Goal: Task Accomplishment & Management: Manage account settings

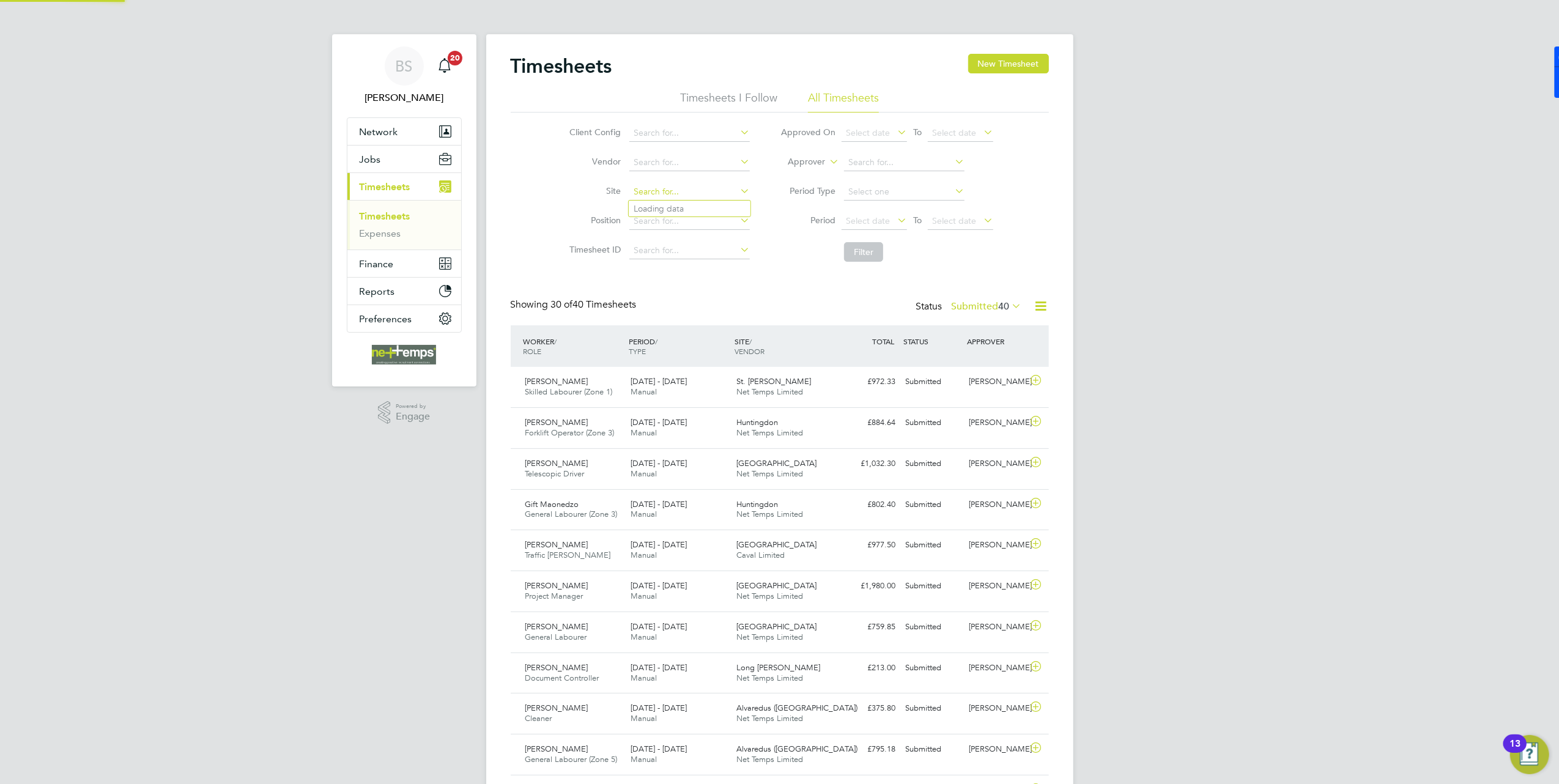
click at [669, 184] on input at bounding box center [690, 192] width 121 height 17
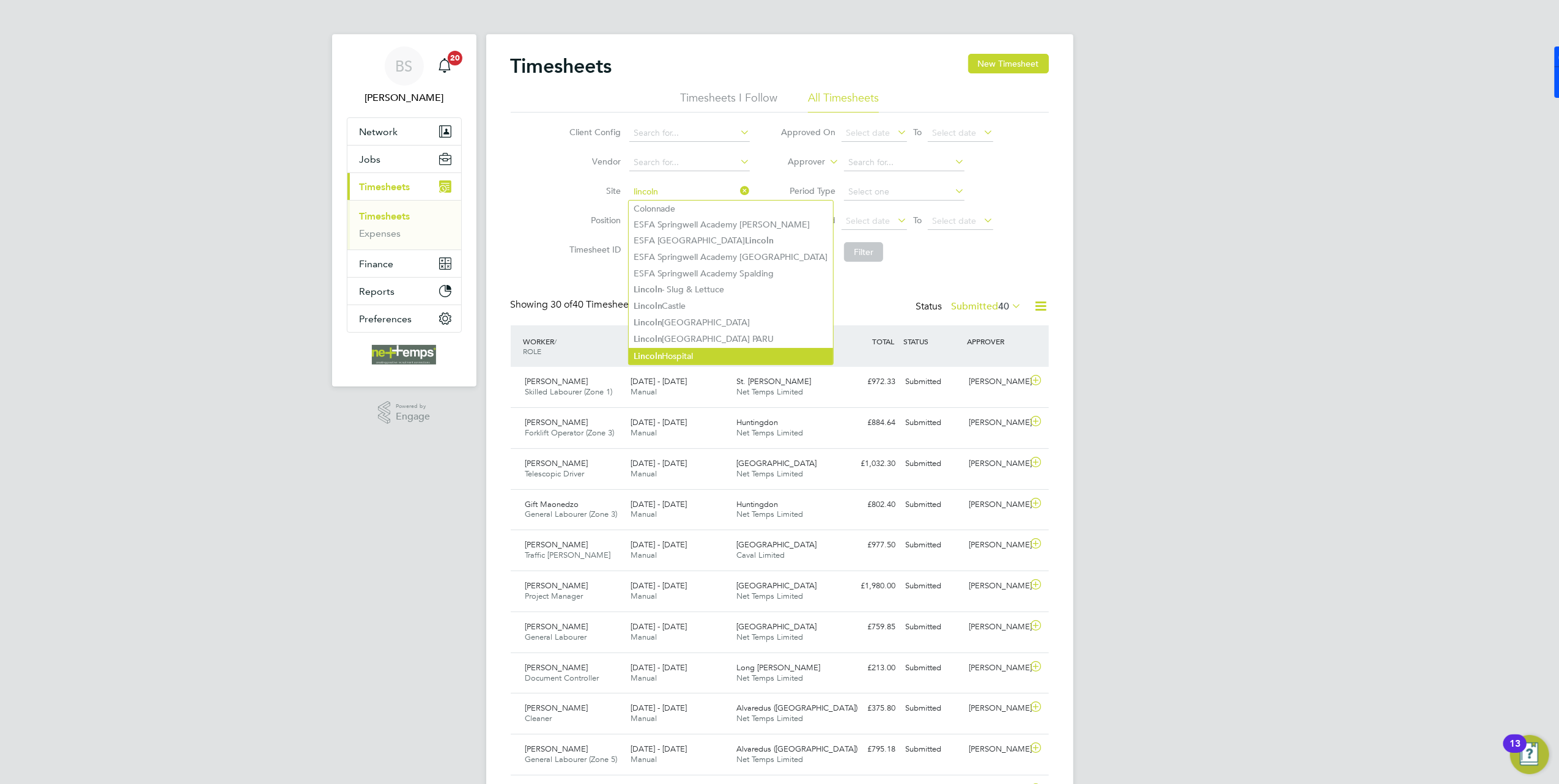
click at [696, 350] on li "Lincoln Hospital" at bounding box center [731, 356] width 204 height 17
type input "[GEOGRAPHIC_DATA]"
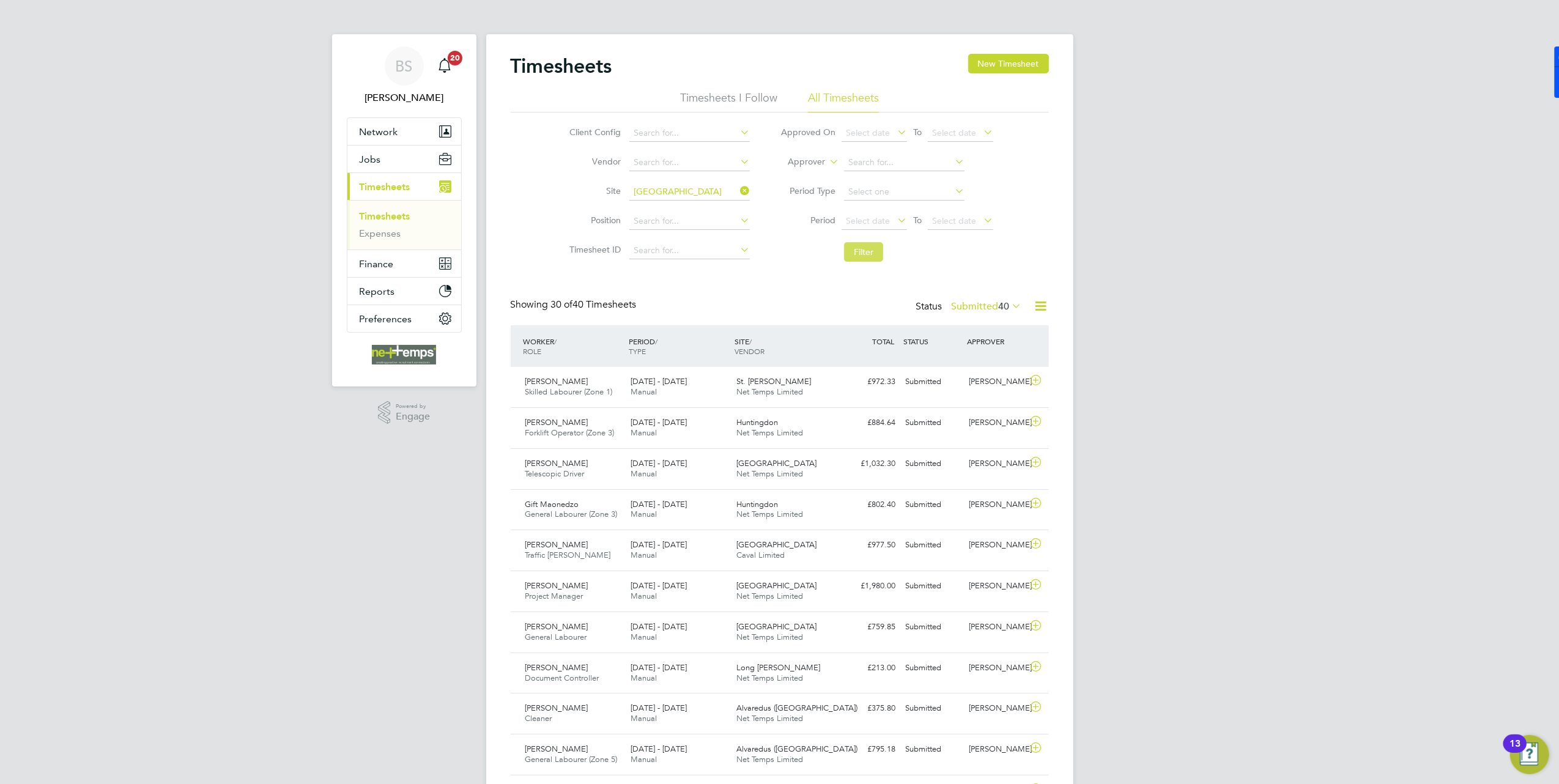
click at [872, 243] on button "Filter" at bounding box center [864, 252] width 39 height 20
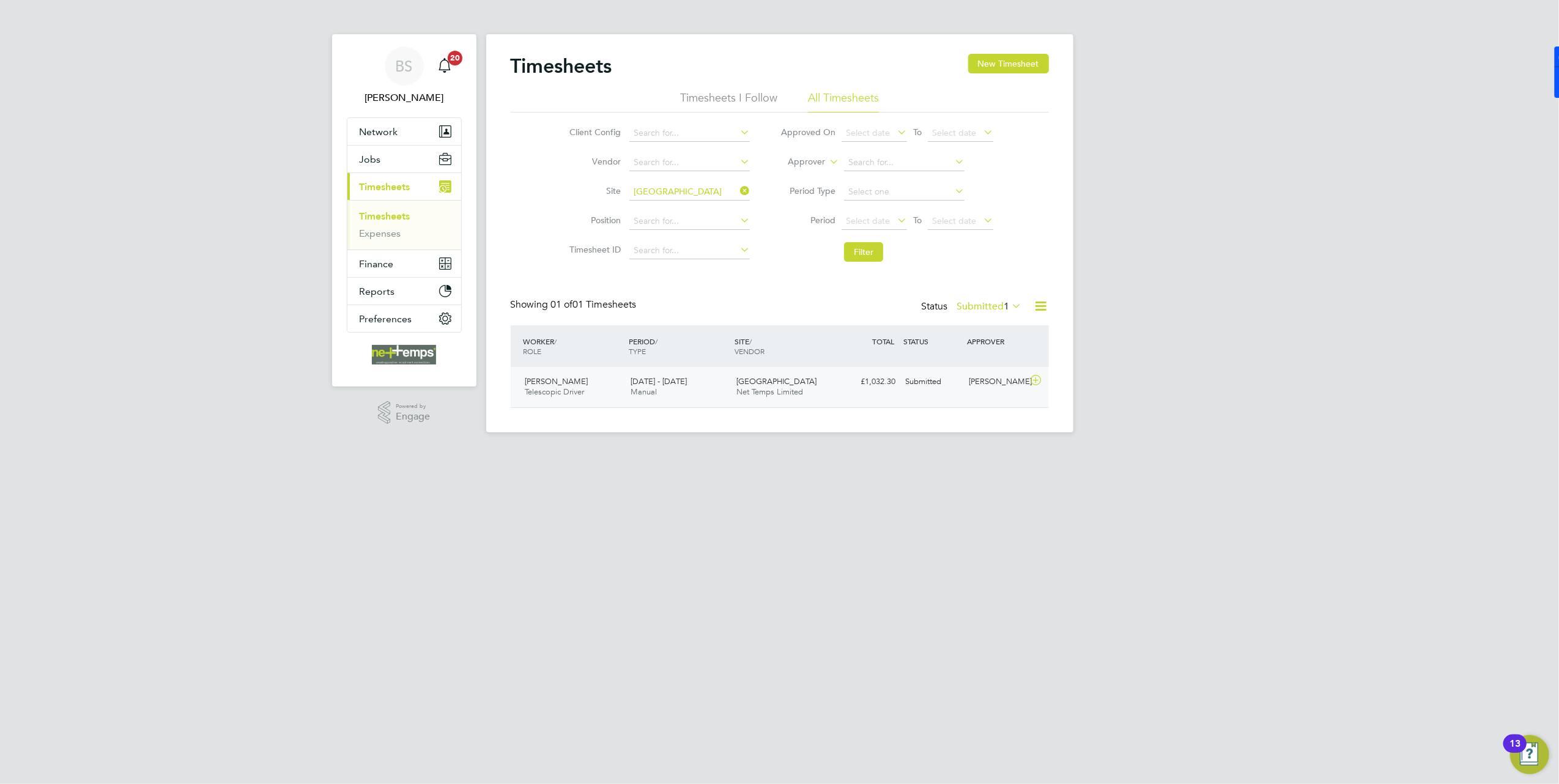
click at [965, 395] on div "Alan Forteath Telescopic Driver 4 - 10 Aug 2025 4 - 10 Aug 2025 Manual Lincoln …" at bounding box center [780, 387] width 538 height 41
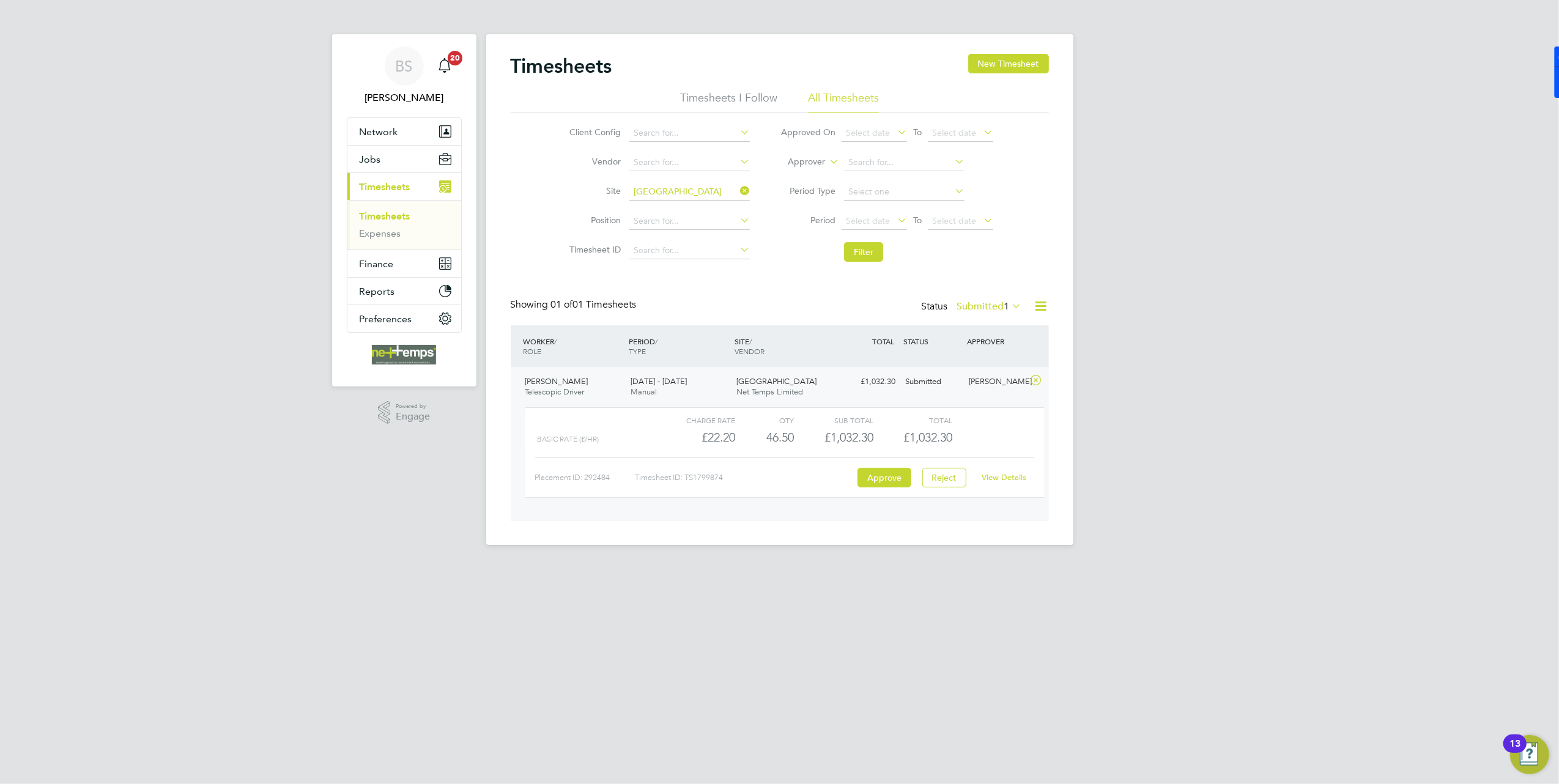
click at [982, 310] on label "Submitted 1" at bounding box center [989, 306] width 65 height 12
click at [970, 321] on li "All" at bounding box center [985, 328] width 56 height 17
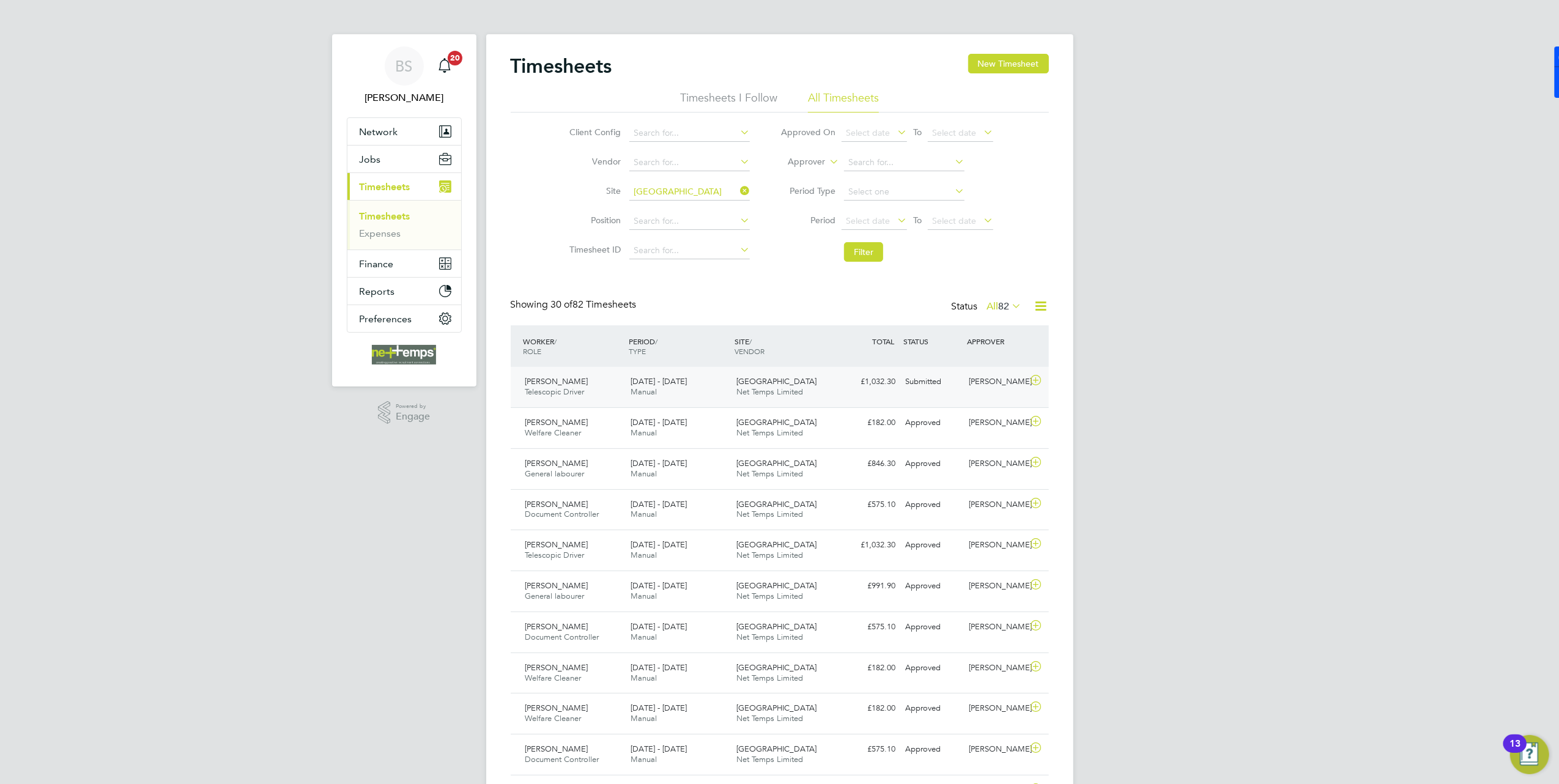
click at [838, 389] on div "£1,032.30 Submitted" at bounding box center [869, 382] width 63 height 20
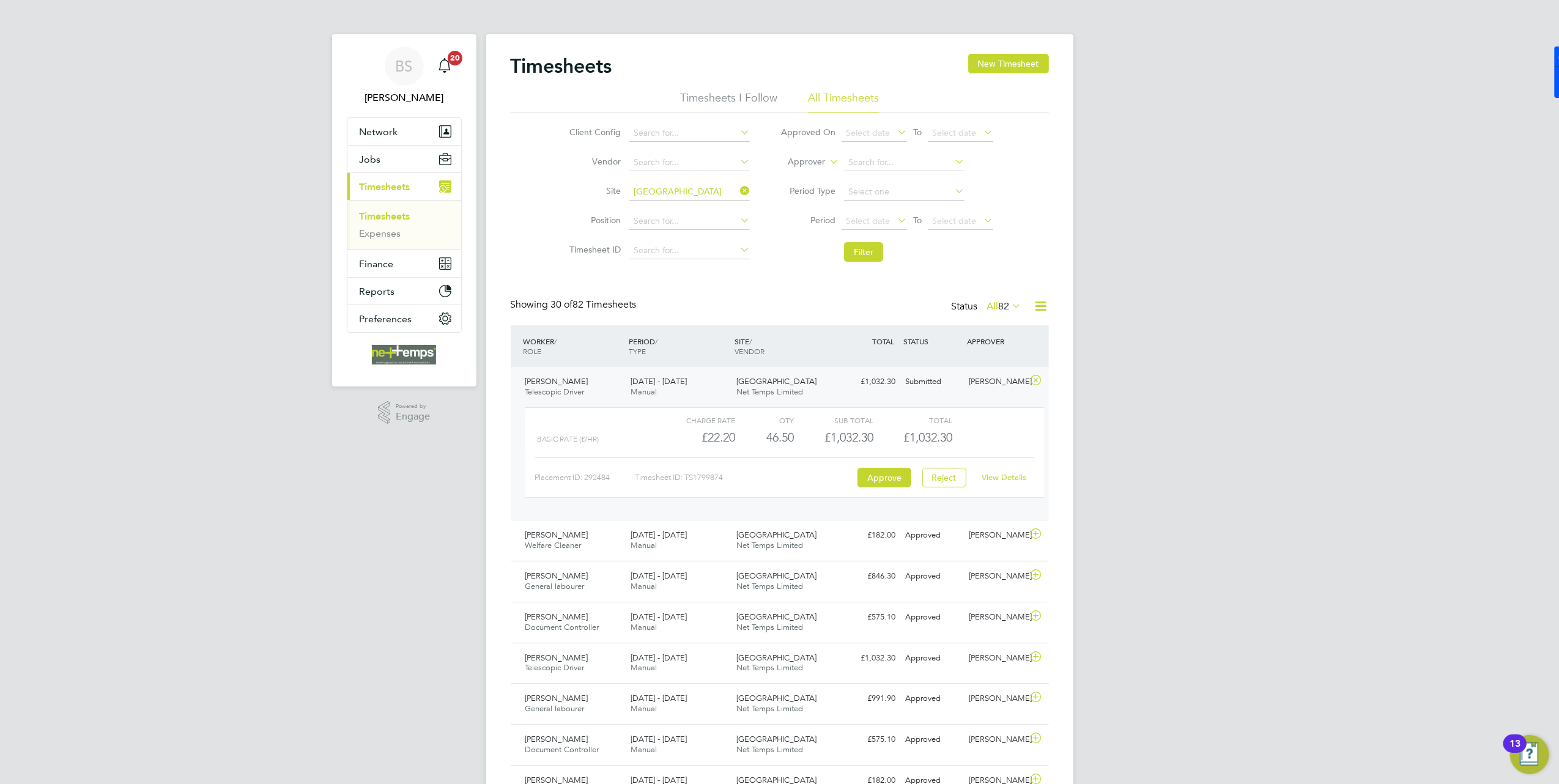
click at [1001, 482] on link "View Details" at bounding box center [1004, 477] width 44 height 10
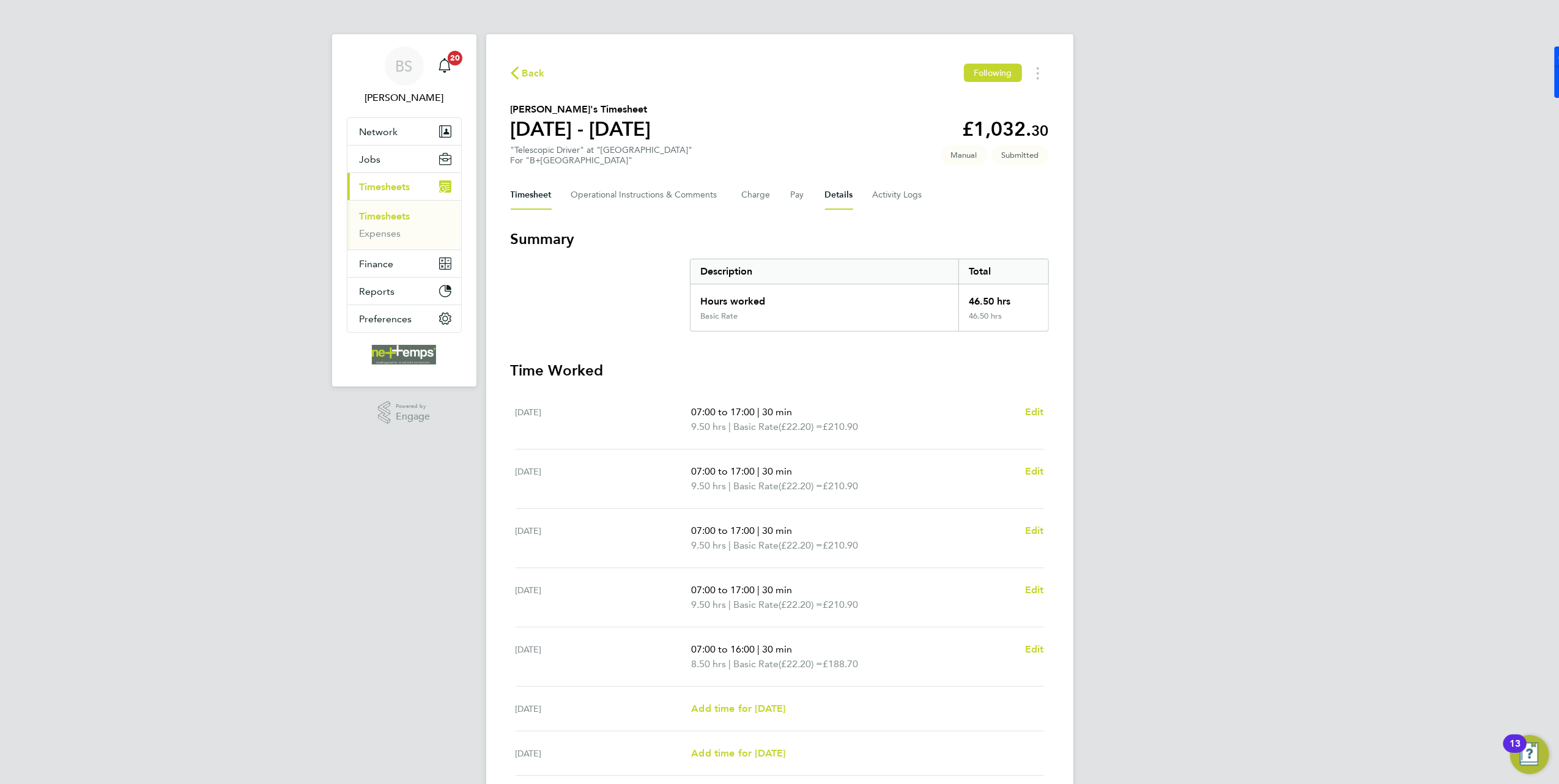
click at [830, 196] on button "Details" at bounding box center [839, 195] width 28 height 30
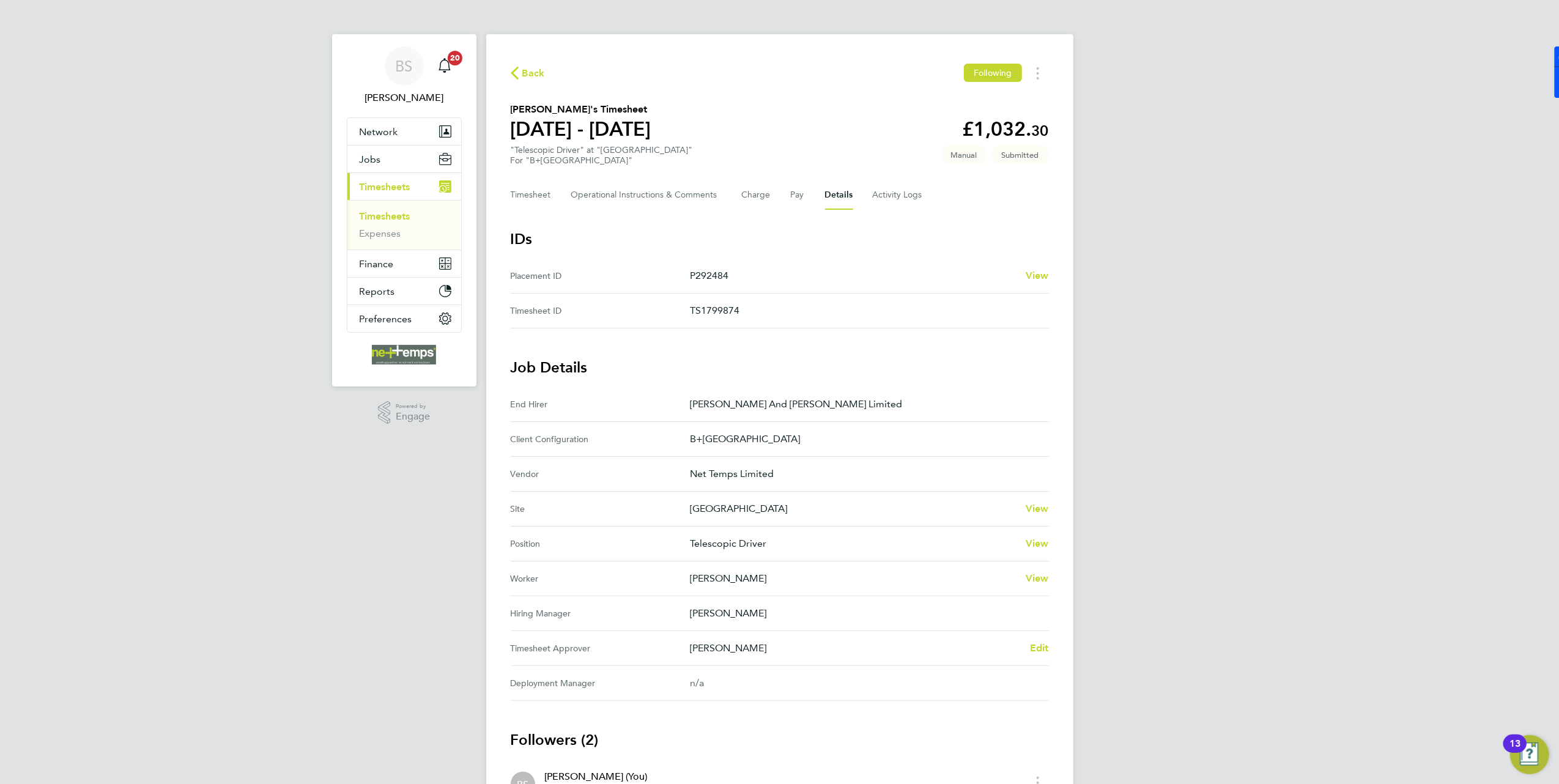
scroll to position [81, 0]
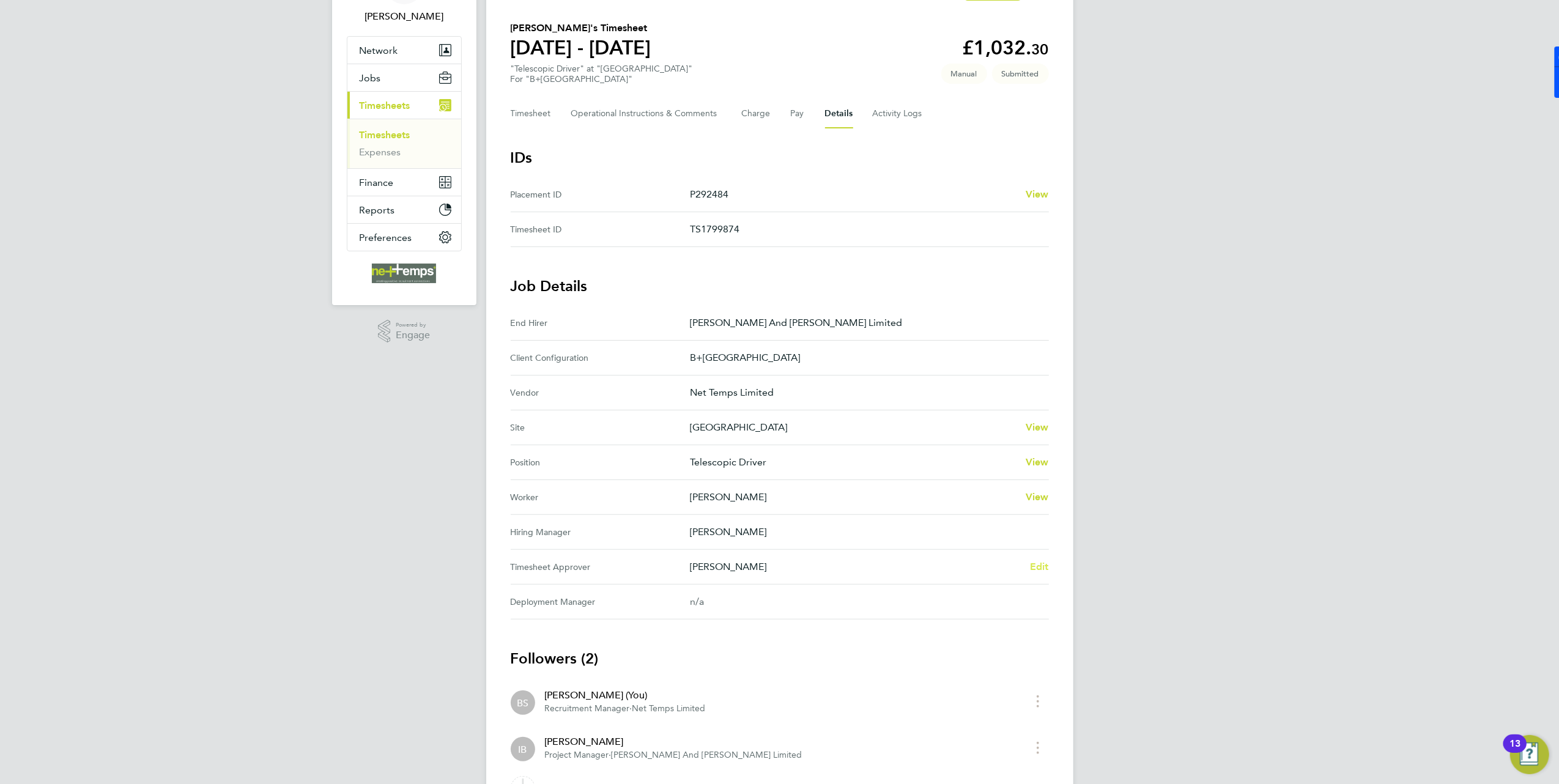
click at [1038, 561] on span "Edit" at bounding box center [1039, 566] width 19 height 12
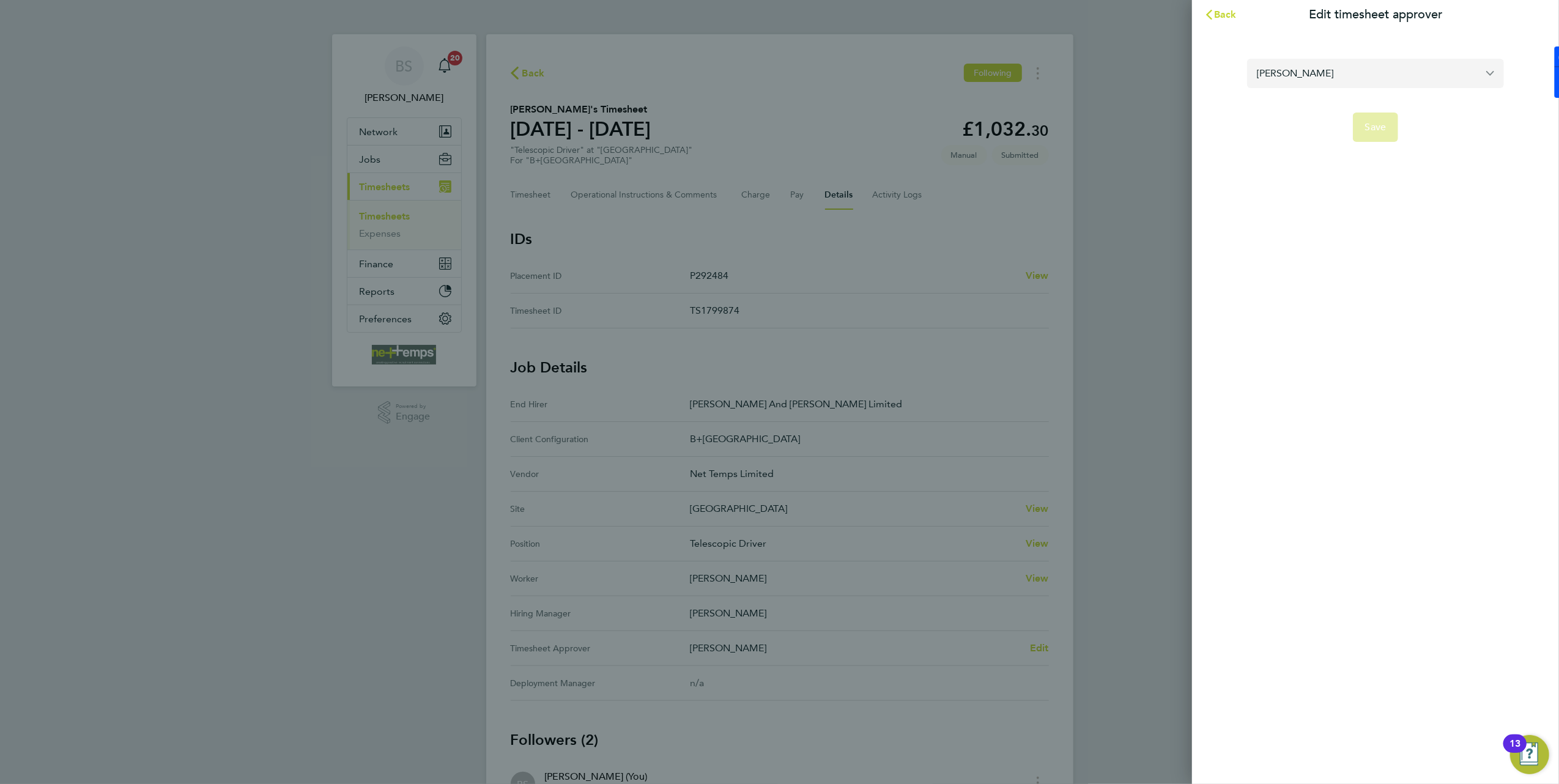
click at [1338, 76] on input "[PERSON_NAME]" at bounding box center [1375, 73] width 257 height 29
click at [1339, 126] on li "[PERSON_NAME]" at bounding box center [1375, 133] width 257 height 30
type input "[PERSON_NAME]"
click at [1375, 116] on button "Save" at bounding box center [1375, 127] width 46 height 30
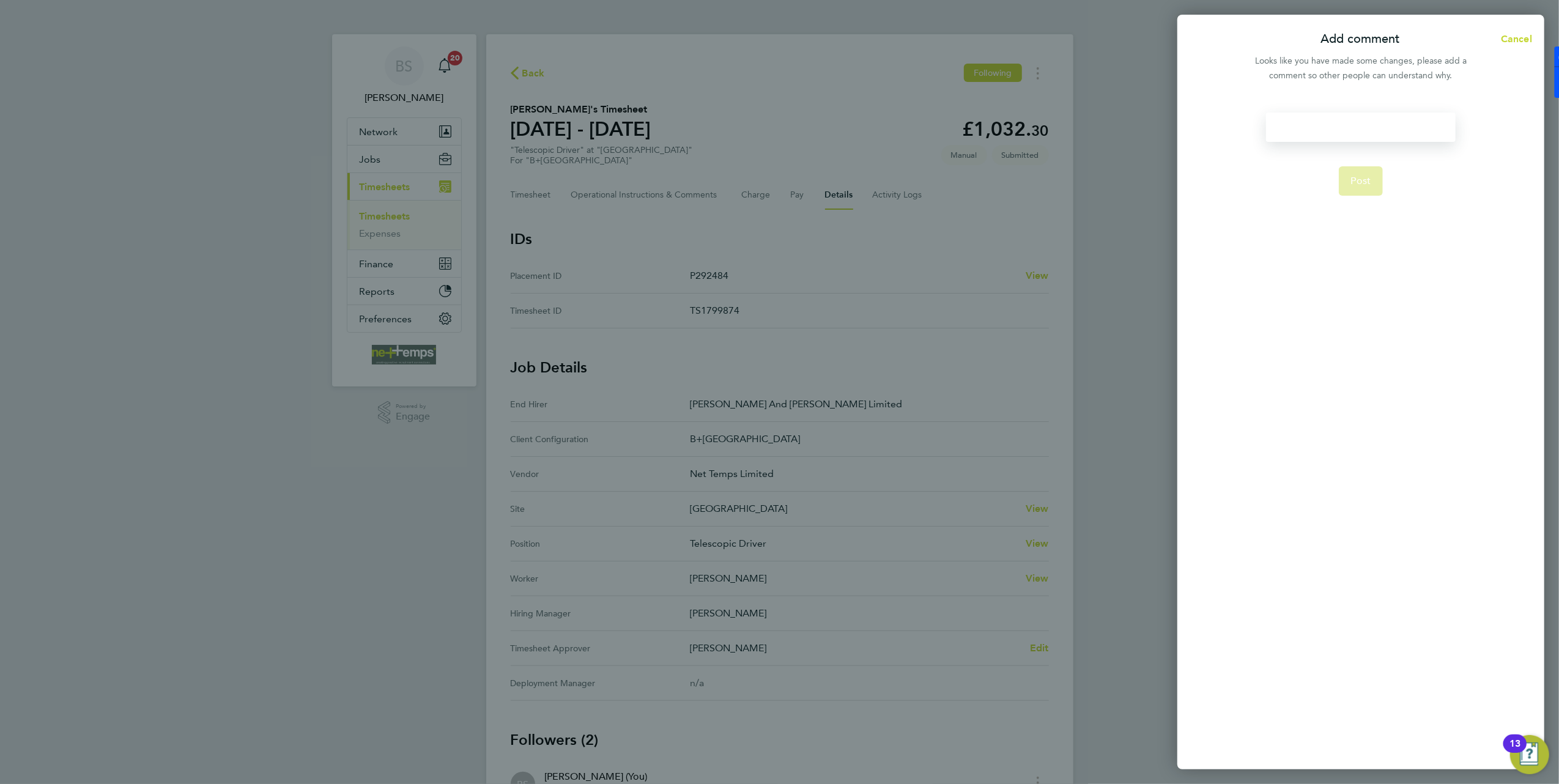
click at [1371, 116] on div at bounding box center [1360, 127] width 189 height 30
click at [1359, 169] on button "Post" at bounding box center [1361, 181] width 44 height 30
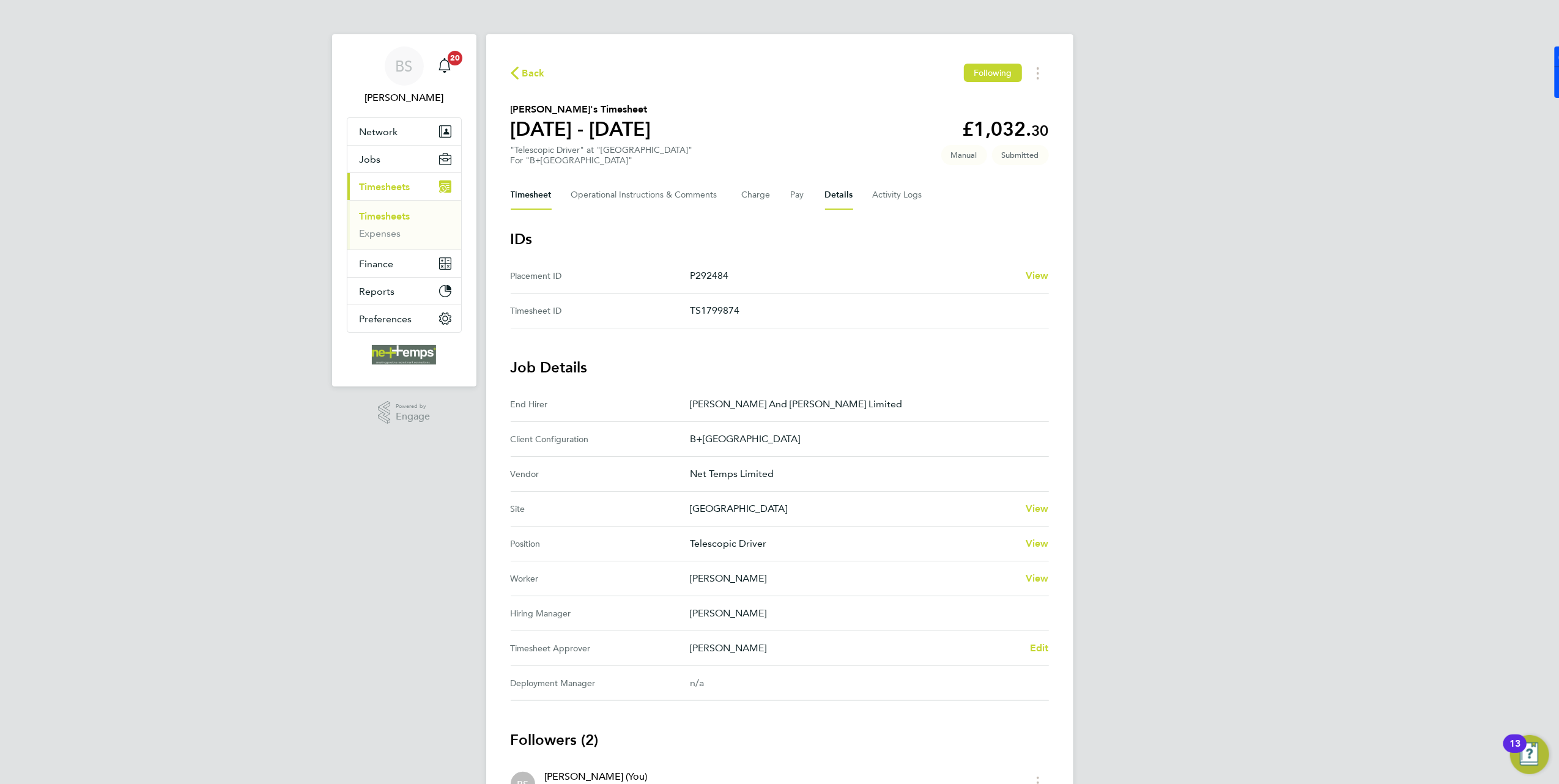
click at [526, 187] on button "Timesheet" at bounding box center [531, 195] width 41 height 30
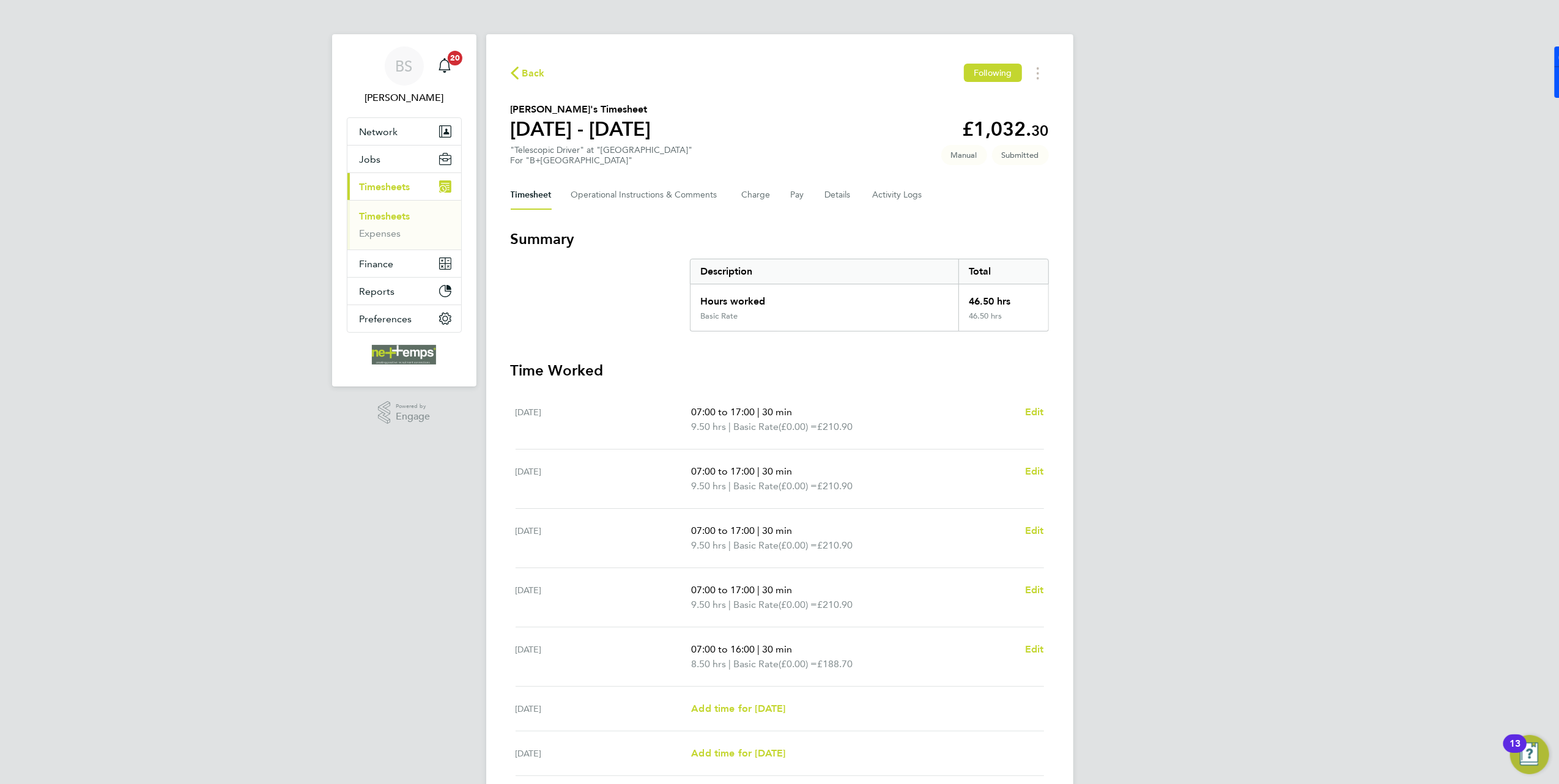
click at [521, 70] on span "Back" at bounding box center [528, 72] width 34 height 12
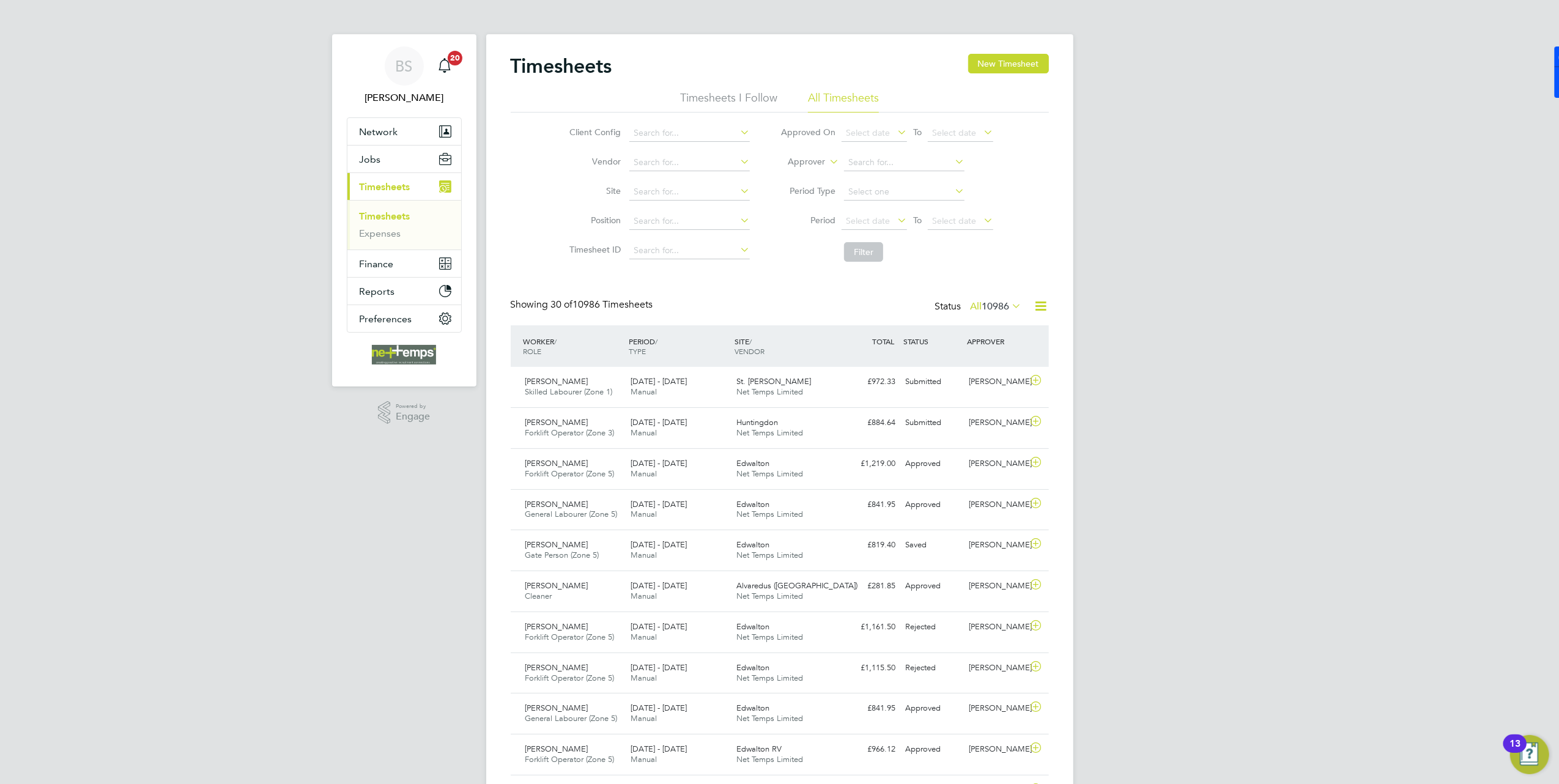
click at [665, 182] on li "Site" at bounding box center [658, 192] width 214 height 30
click at [668, 186] on input at bounding box center [690, 192] width 121 height 17
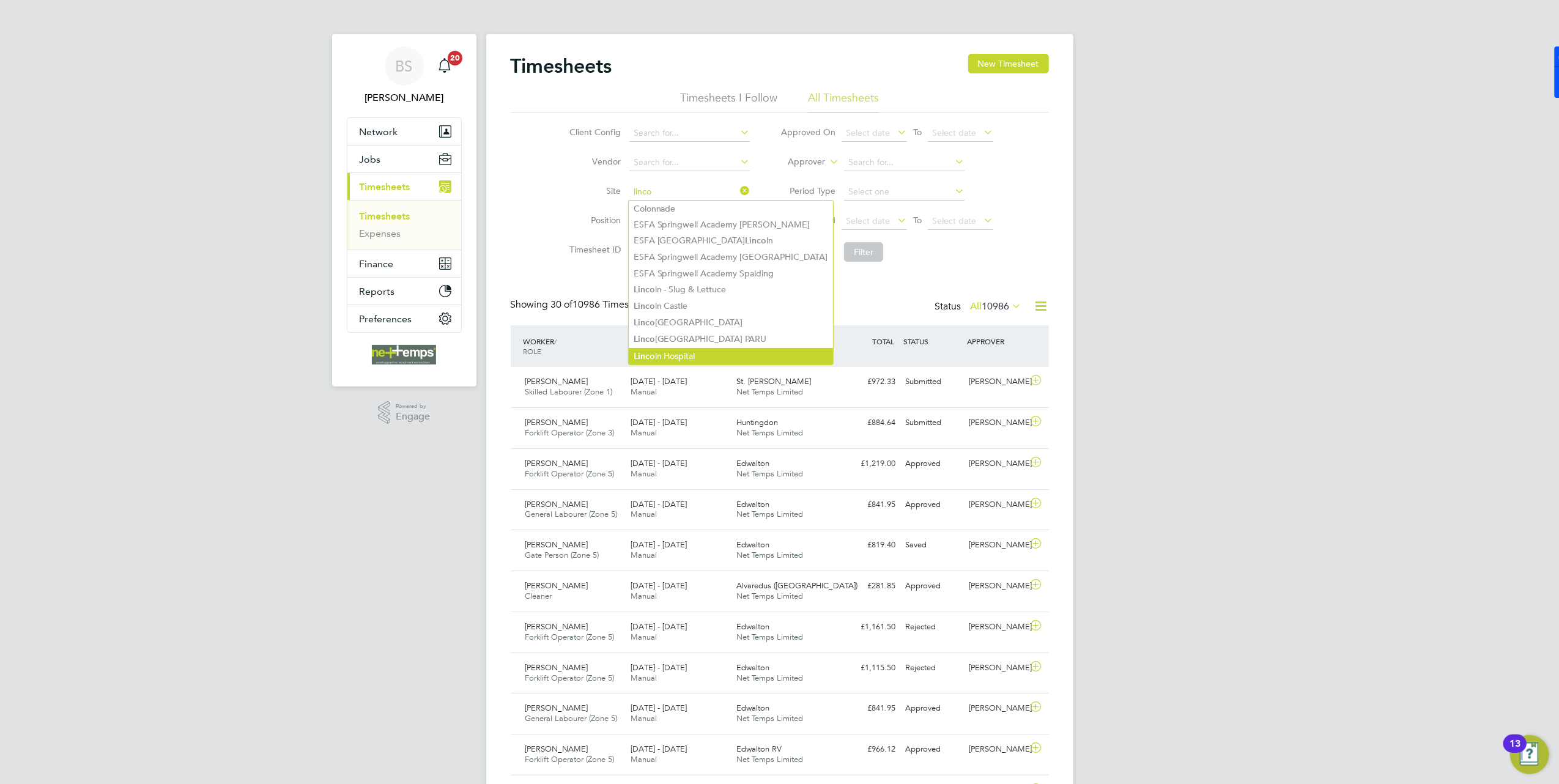
click at [715, 351] on li "[GEOGRAPHIC_DATA]" at bounding box center [731, 356] width 204 height 17
type input "[GEOGRAPHIC_DATA]"
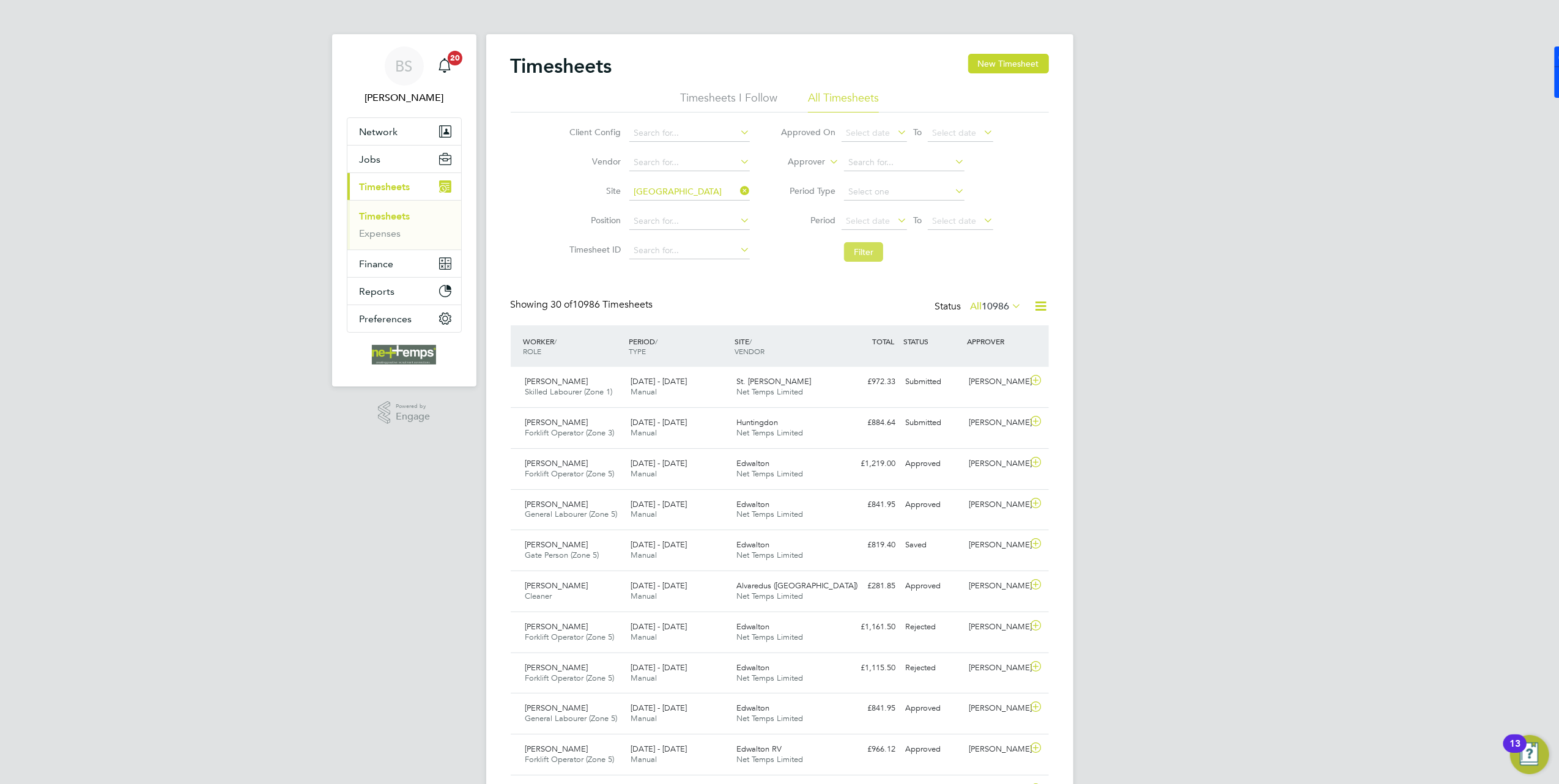
click at [879, 243] on button "Filter" at bounding box center [864, 252] width 39 height 20
